Goal: Find contact information: Find contact information

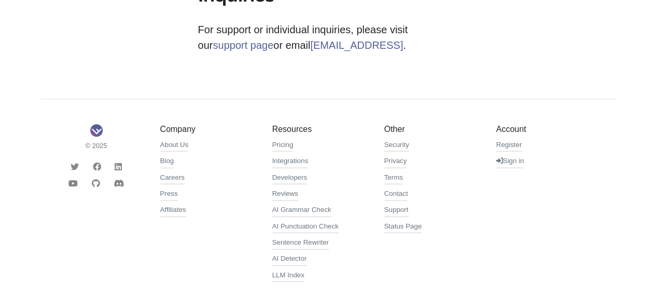
scroll to position [399, 0]
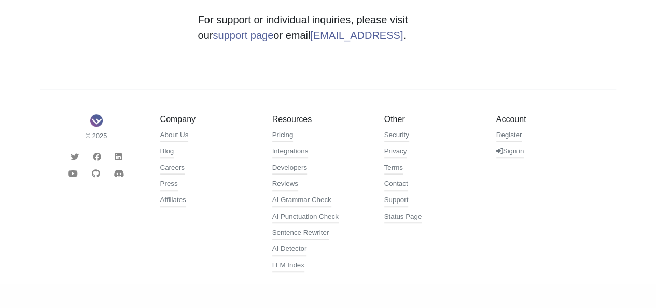
click at [395, 185] on link "Contact" at bounding box center [396, 184] width 24 height 12
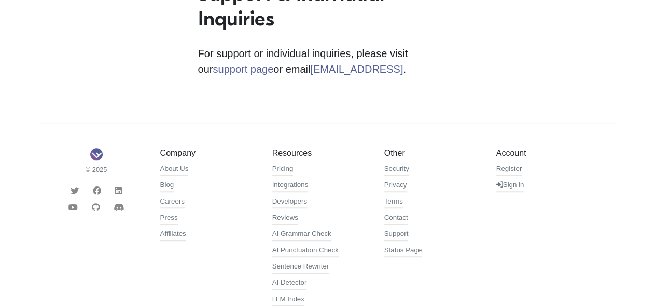
scroll to position [399, 0]
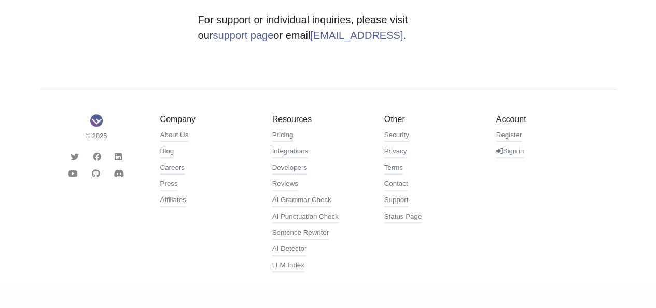
click at [388, 195] on link "Support" at bounding box center [396, 201] width 24 height 12
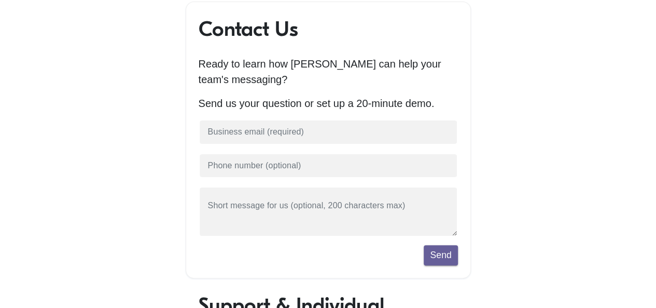
scroll to position [36, 0]
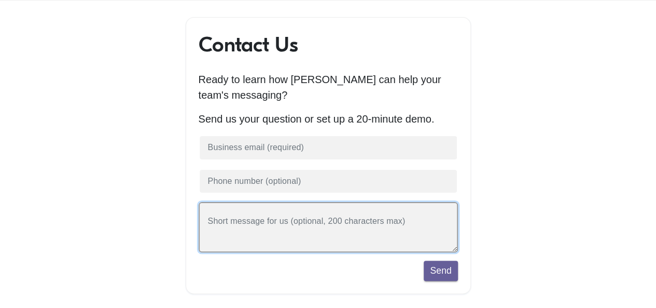
drag, startPoint x: 291, startPoint y: 228, endPoint x: 350, endPoint y: 220, distance: 60.2
click at [351, 220] on textarea at bounding box center [328, 227] width 259 height 50
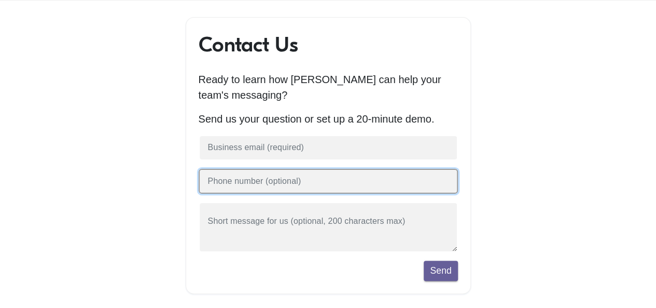
click at [363, 188] on input "text" at bounding box center [328, 181] width 259 height 25
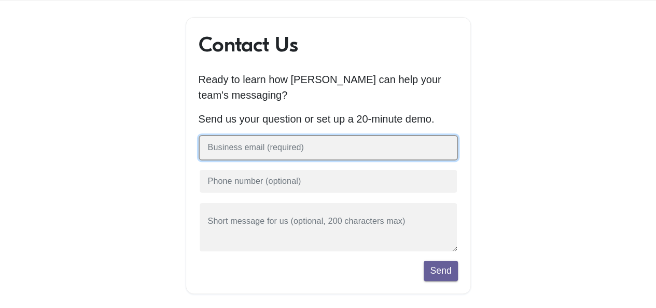
click at [386, 152] on input "text" at bounding box center [328, 147] width 259 height 25
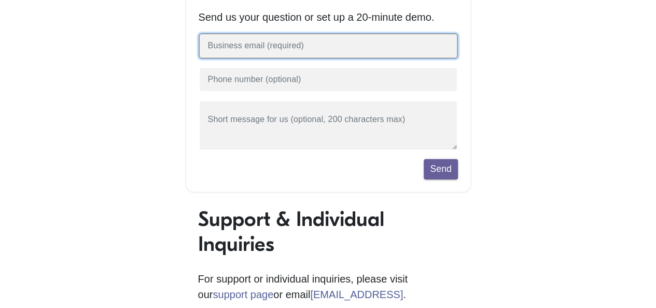
scroll to position [156, 0]
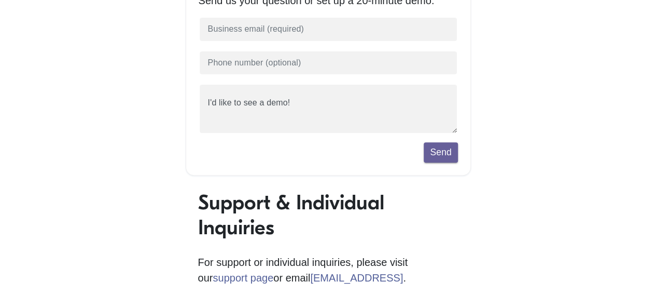
scroll to position [259, 0]
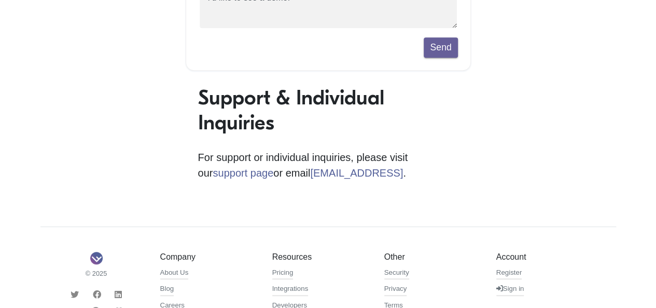
click at [273, 167] on link "support page" at bounding box center [243, 172] width 61 height 11
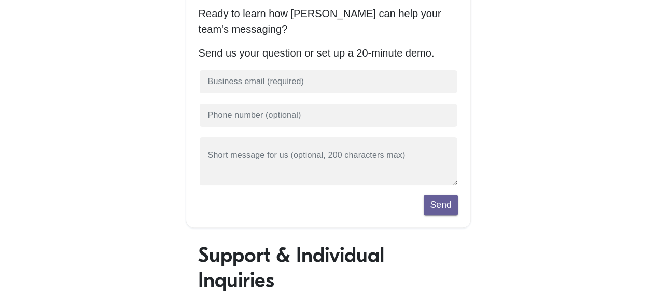
scroll to position [104, 0]
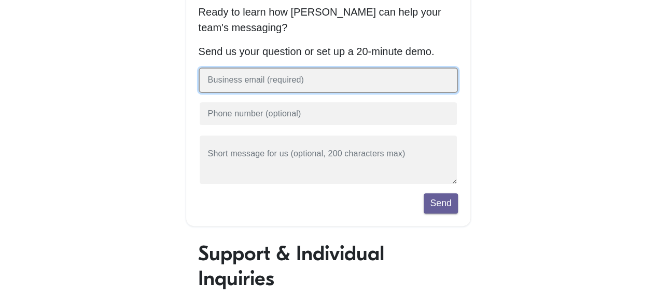
click at [271, 92] on input "text" at bounding box center [328, 79] width 259 height 25
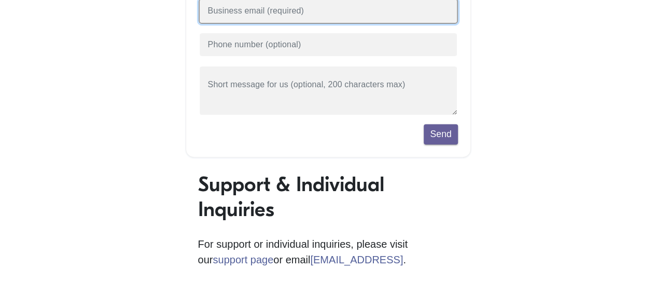
scroll to position [363, 0]
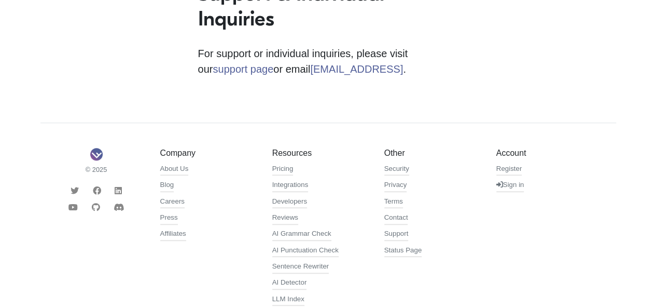
click at [310, 71] on link "[EMAIL_ADDRESS]" at bounding box center [356, 68] width 93 height 11
click at [77, 195] on icon at bounding box center [75, 190] width 8 height 8
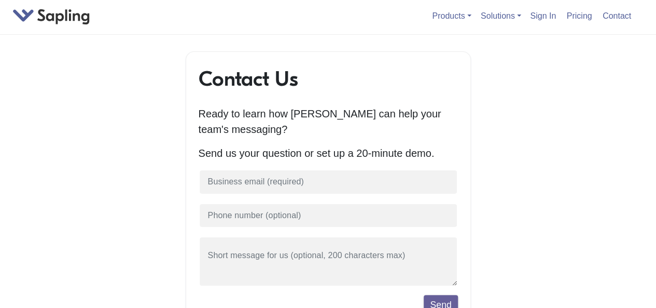
scroll to position [0, 0]
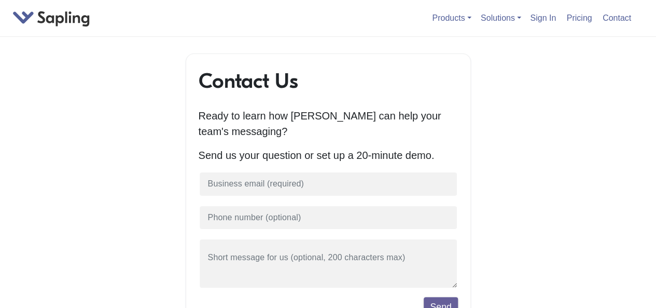
click at [465, 22] on link "Products" at bounding box center [451, 17] width 39 height 9
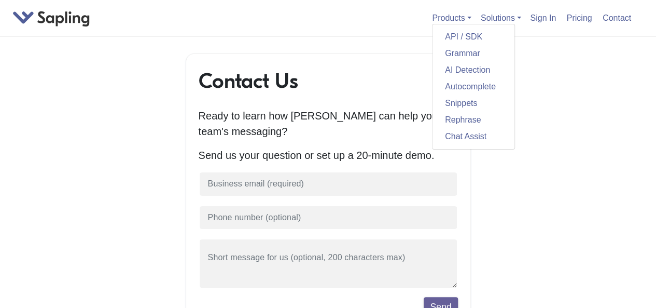
click at [471, 22] on link "Solutions" at bounding box center [451, 17] width 39 height 9
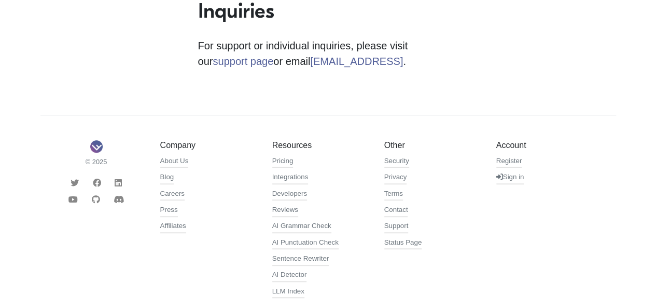
scroll to position [399, 0]
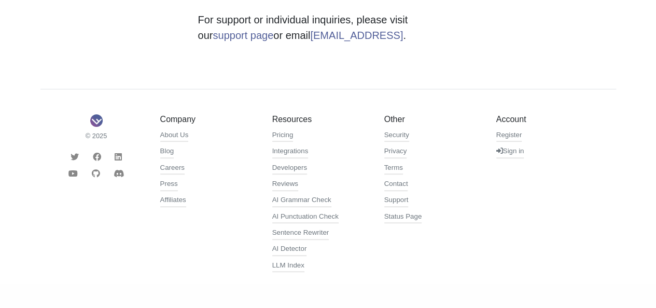
click at [187, 133] on link "About Us" at bounding box center [174, 136] width 29 height 12
